Goal: Check status: Check status

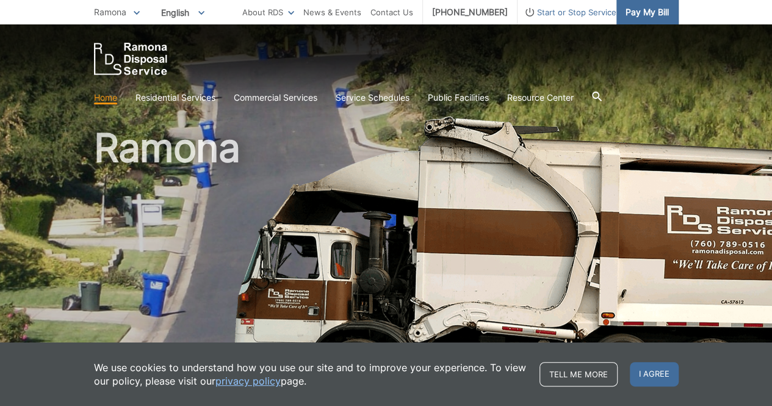
click at [648, 12] on span "Pay My Bill" at bounding box center [646, 11] width 43 height 13
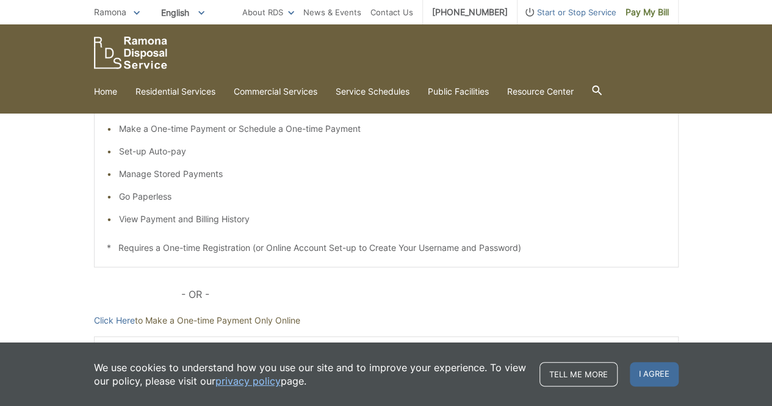
scroll to position [223, 0]
click at [227, 219] on li "View Payment and Billing History" at bounding box center [392, 217] width 546 height 13
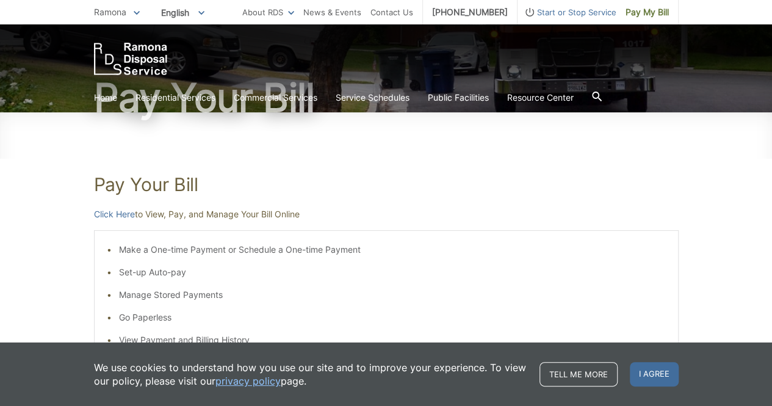
scroll to position [93, 0]
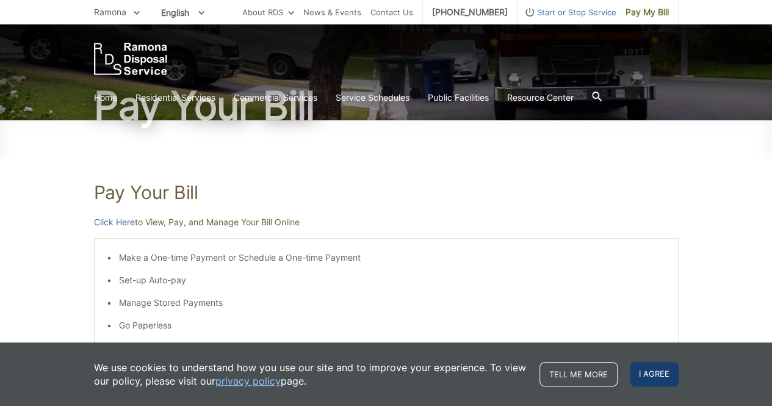
click at [645, 379] on span "I agree" at bounding box center [653, 374] width 49 height 24
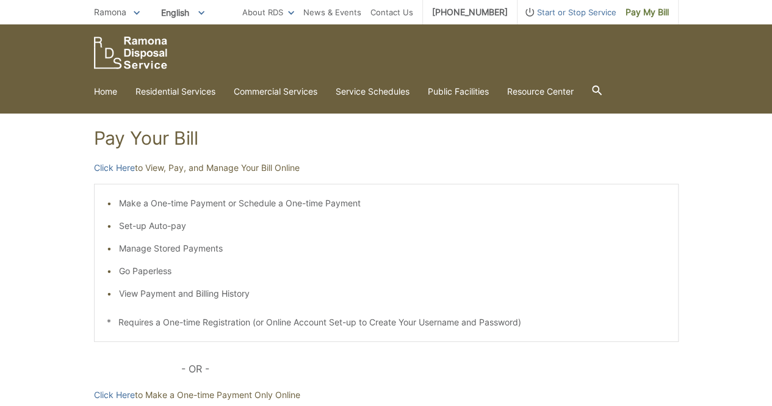
scroll to position [145, 0]
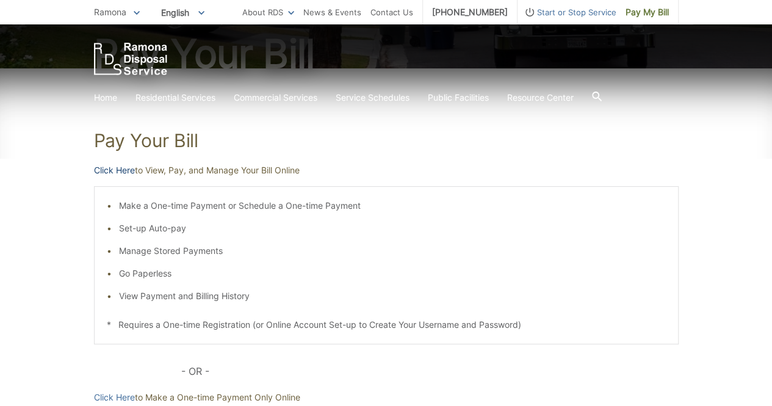
click at [122, 171] on link "Click Here" at bounding box center [114, 169] width 41 height 13
